Goal: Navigation & Orientation: Find specific page/section

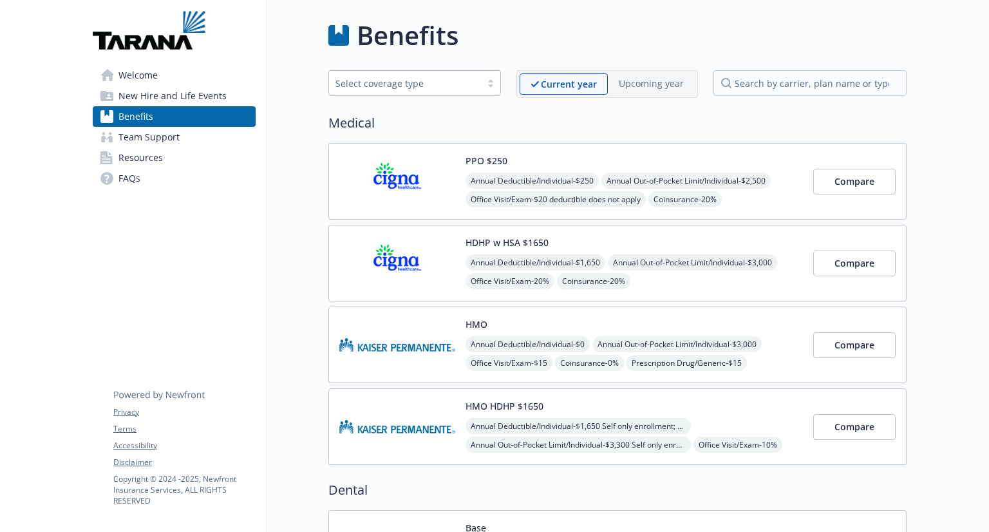
click at [154, 77] on span "Welcome" at bounding box center [137, 75] width 39 height 21
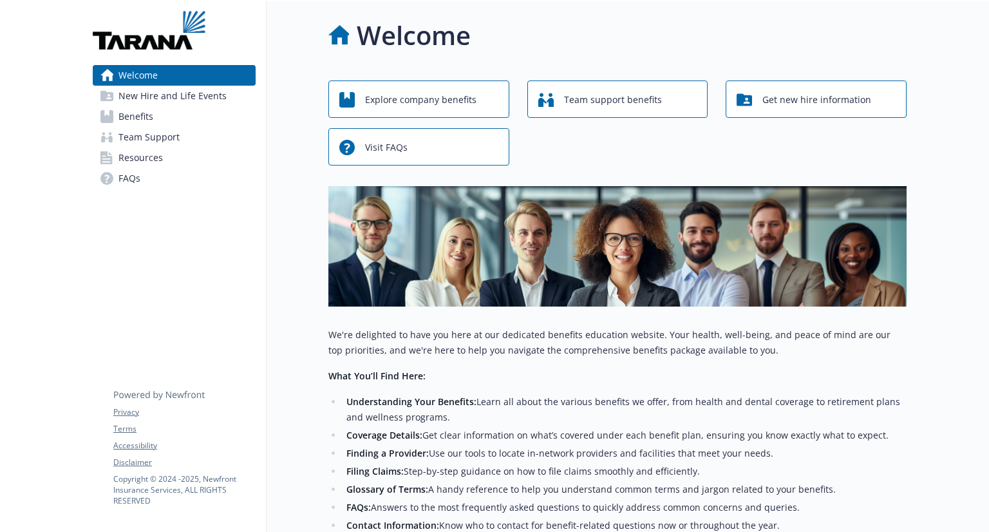
click at [161, 162] on span "Resources" at bounding box center [140, 157] width 44 height 21
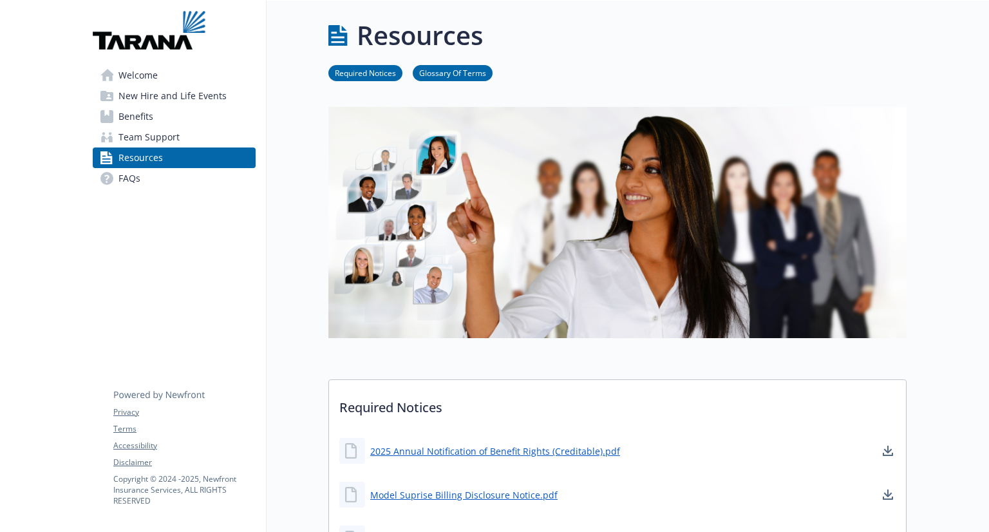
click at [170, 138] on span "Team Support" at bounding box center [148, 137] width 61 height 21
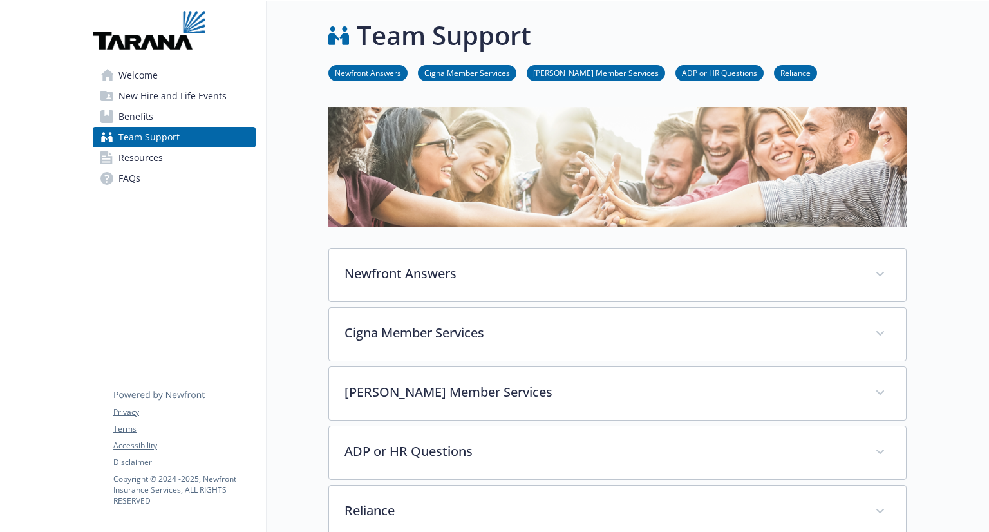
click at [151, 132] on span "Team Support" at bounding box center [148, 137] width 61 height 21
